Goal: Information Seeking & Learning: Learn about a topic

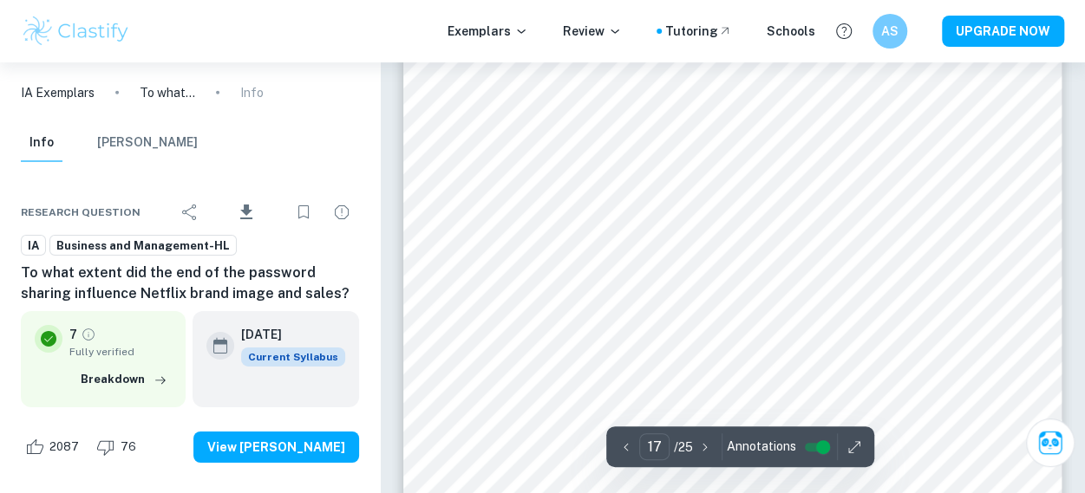
scroll to position [15751, 0]
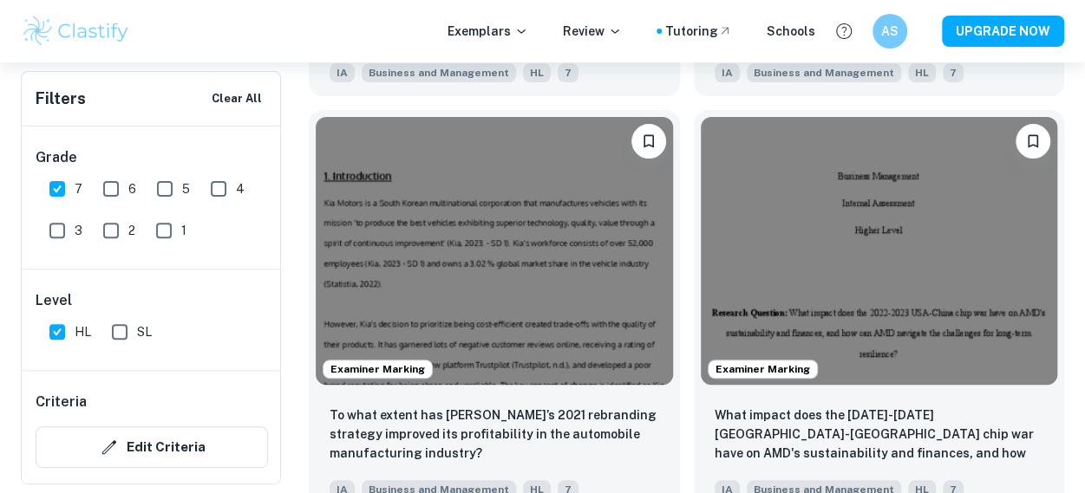
scroll to position [3600, 0]
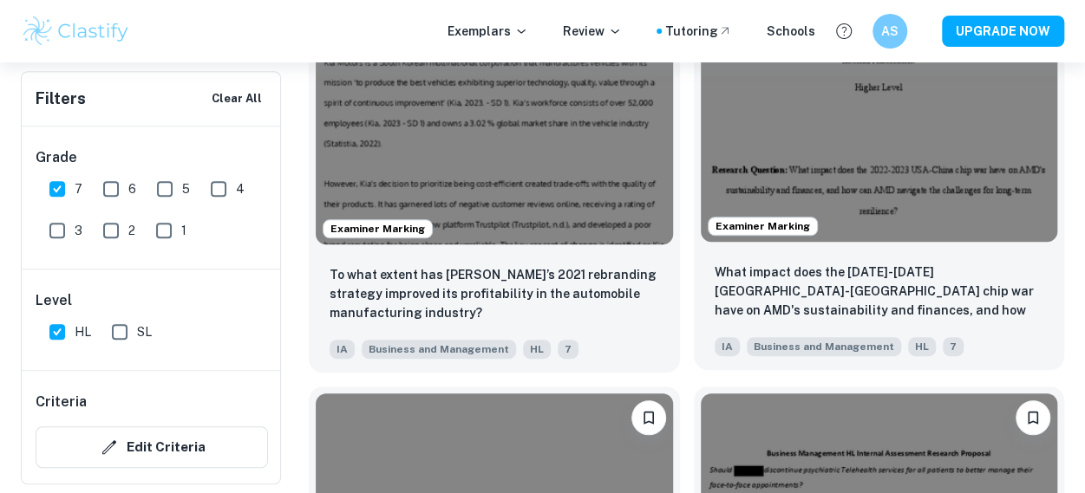
click at [894, 107] on img at bounding box center [879, 108] width 357 height 268
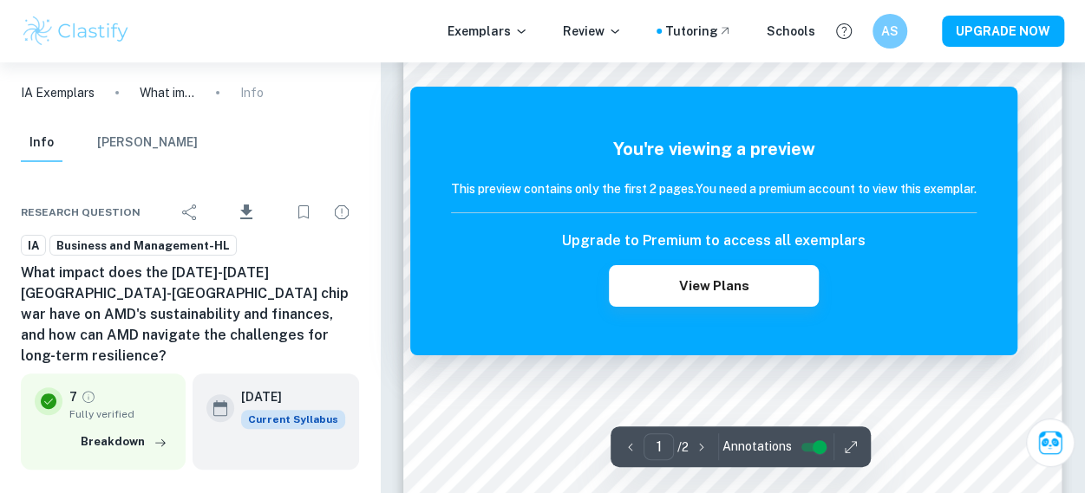
scroll to position [60, 0]
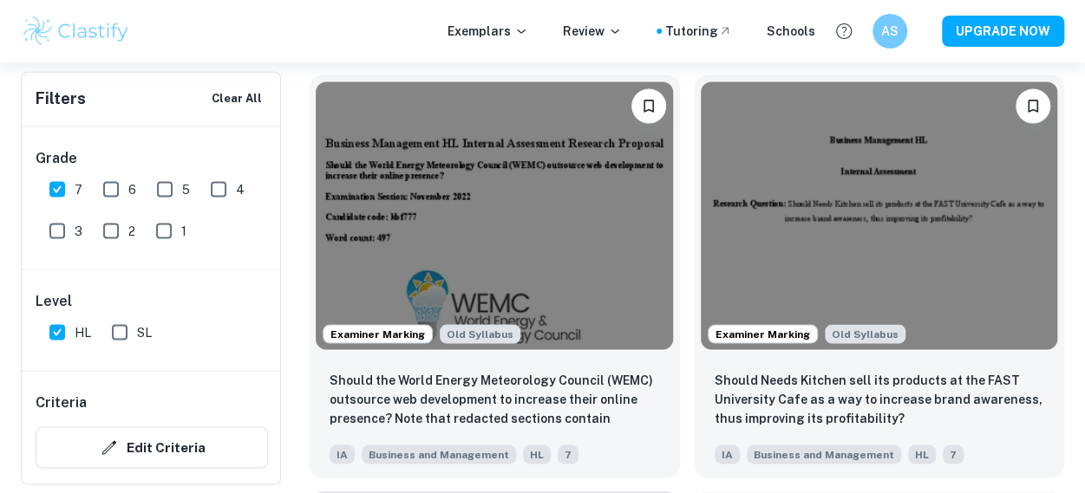
scroll to position [4746, 0]
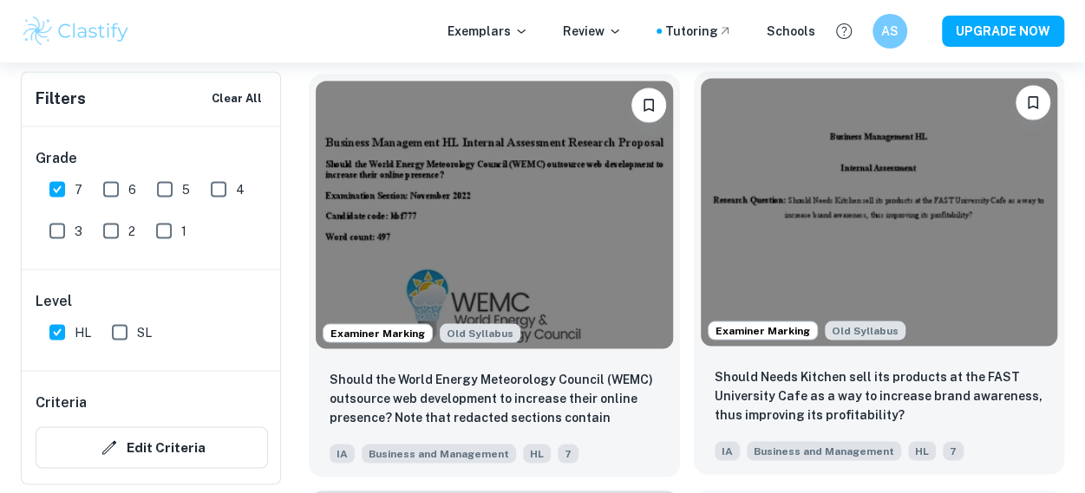
click at [808, 197] on img at bounding box center [879, 212] width 357 height 268
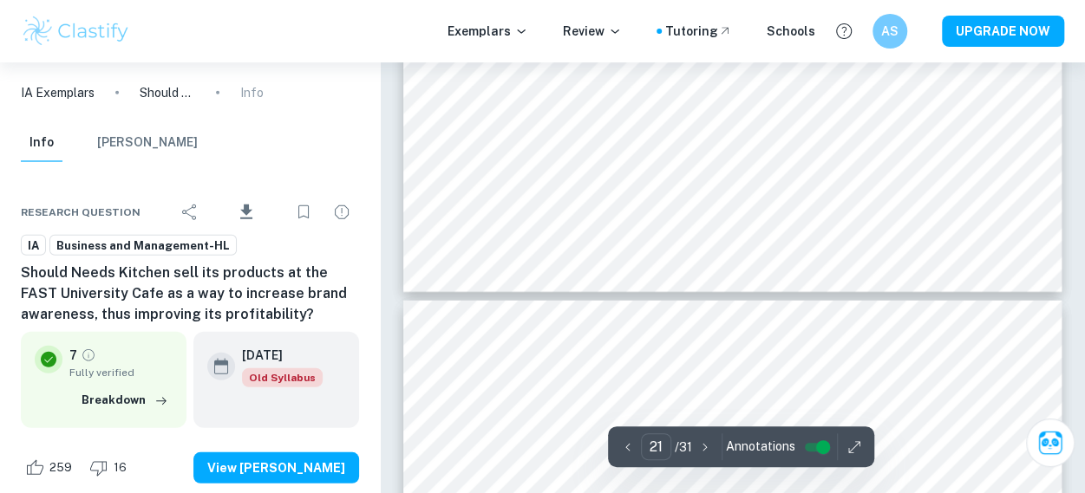
type input "22"
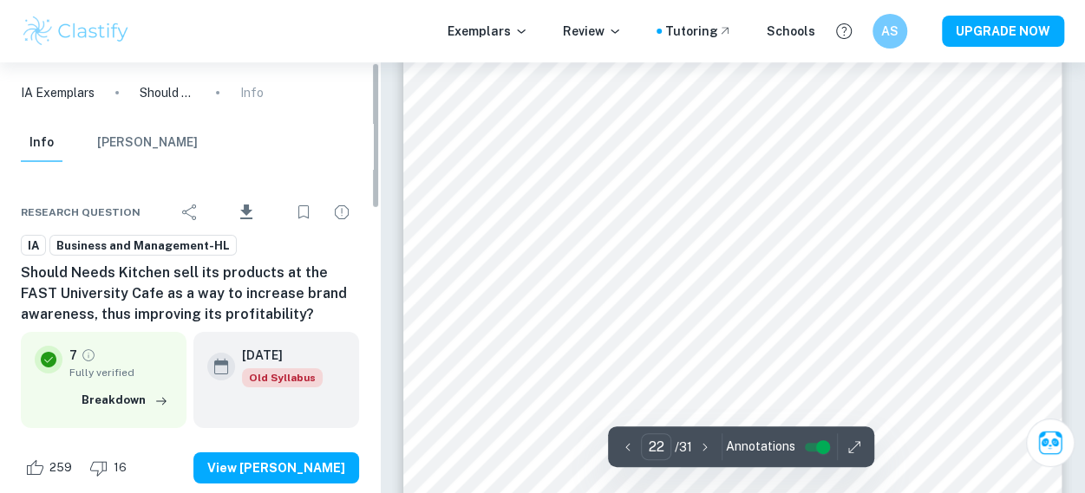
scroll to position [19041, 0]
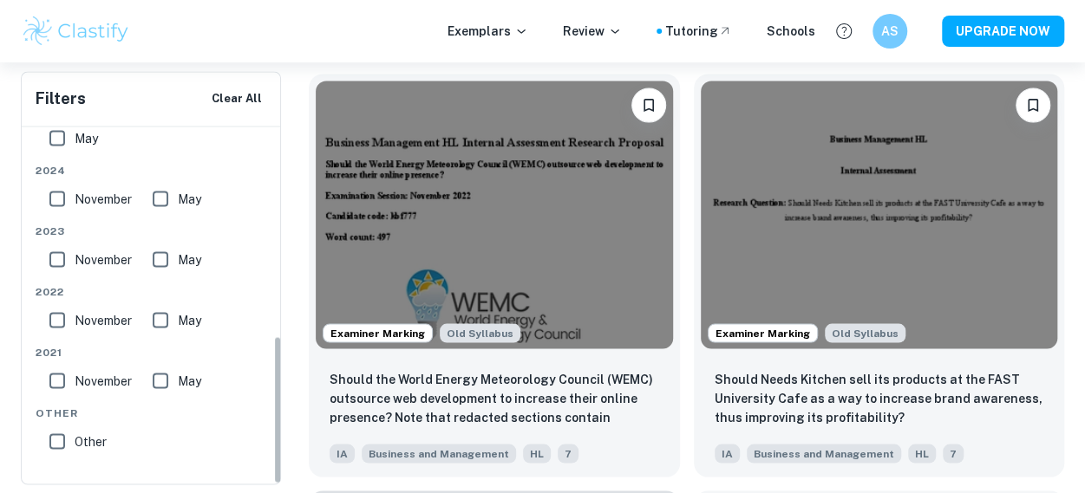
scroll to position [4784, 0]
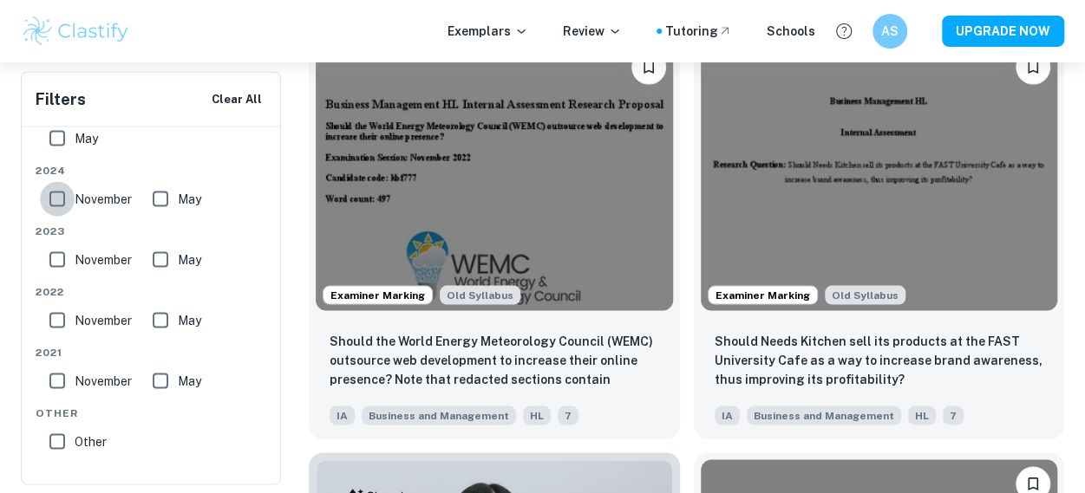
click at [70, 192] on input "November" at bounding box center [57, 198] width 35 height 35
checkbox input "true"
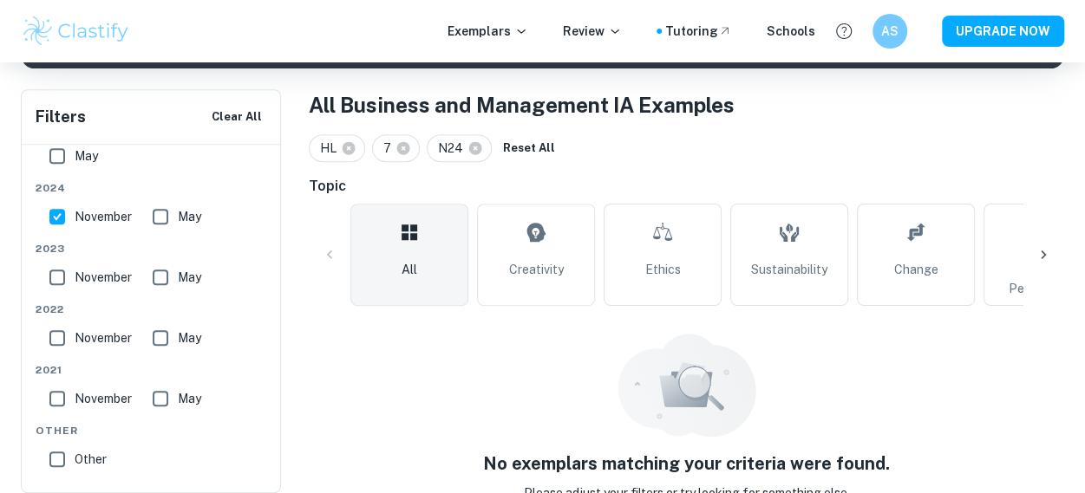
click at [65, 143] on div "Filters Clear All" at bounding box center [151, 117] width 258 height 54
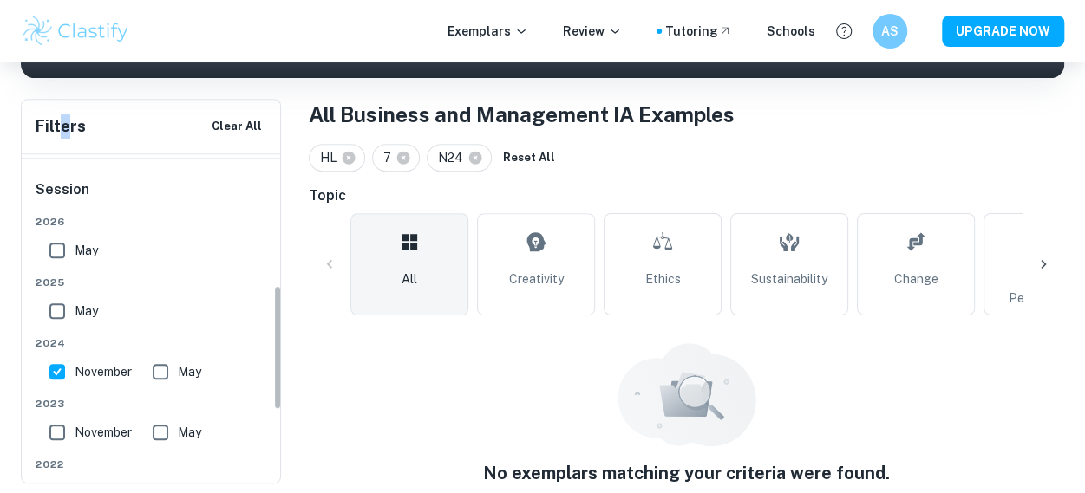
scroll to position [342, 0]
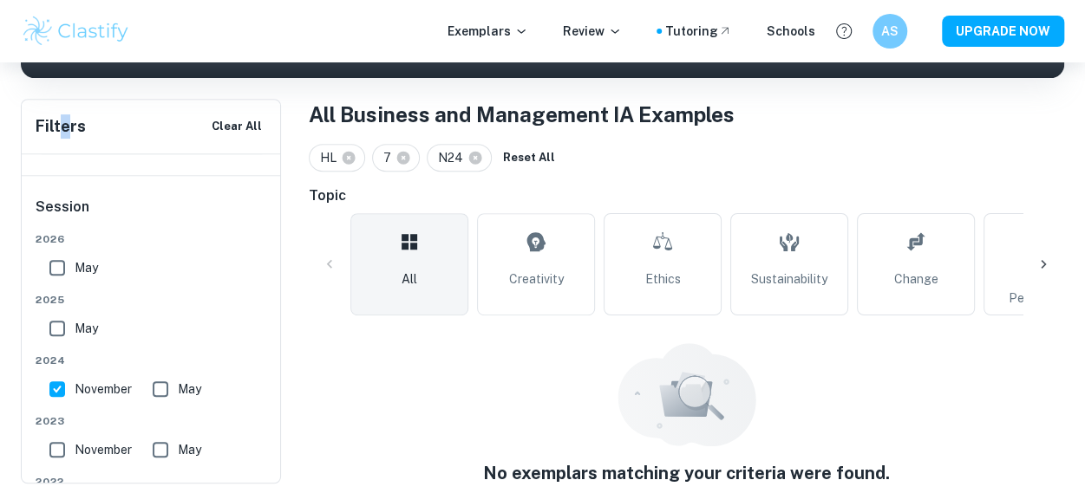
click at [62, 327] on input "May" at bounding box center [57, 328] width 35 height 35
checkbox input "true"
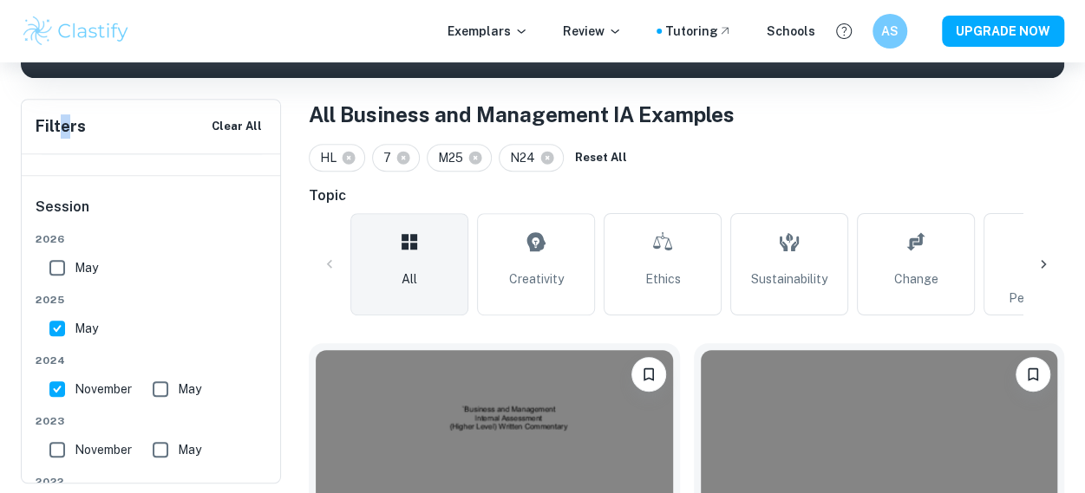
click at [59, 270] on input "May" at bounding box center [57, 268] width 35 height 35
checkbox input "true"
click at [170, 379] on input "May" at bounding box center [160, 389] width 35 height 35
checkbox input "true"
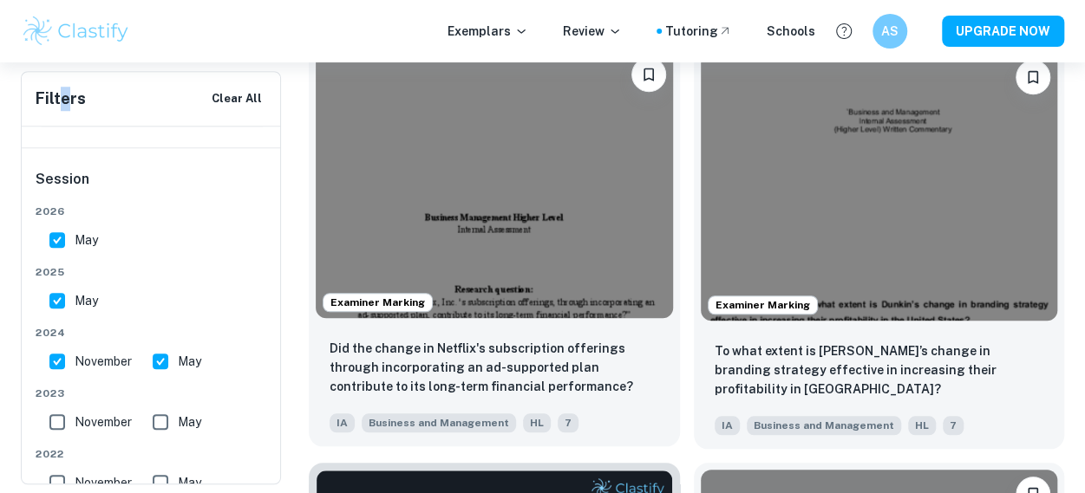
scroll to position [608, 0]
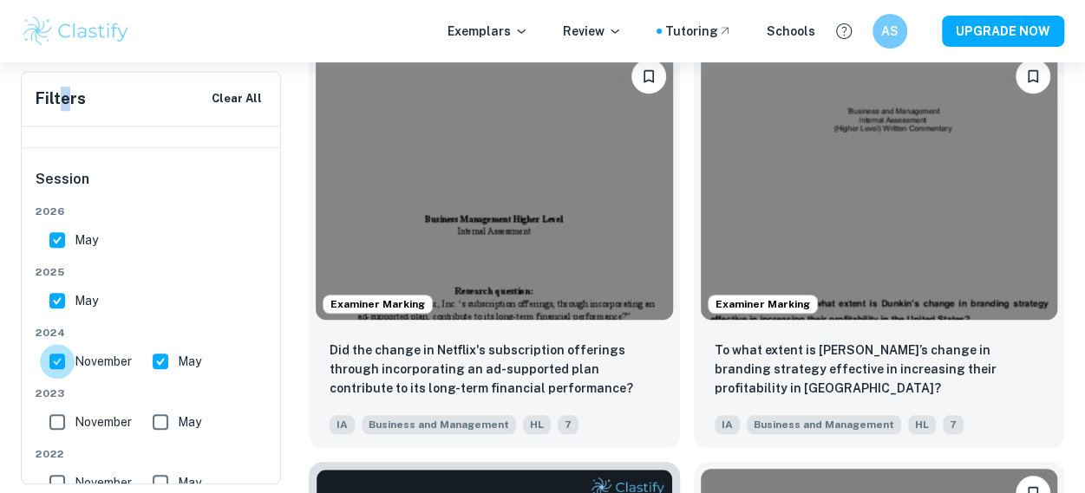
click at [65, 344] on input "November" at bounding box center [57, 361] width 35 height 35
checkbox input "false"
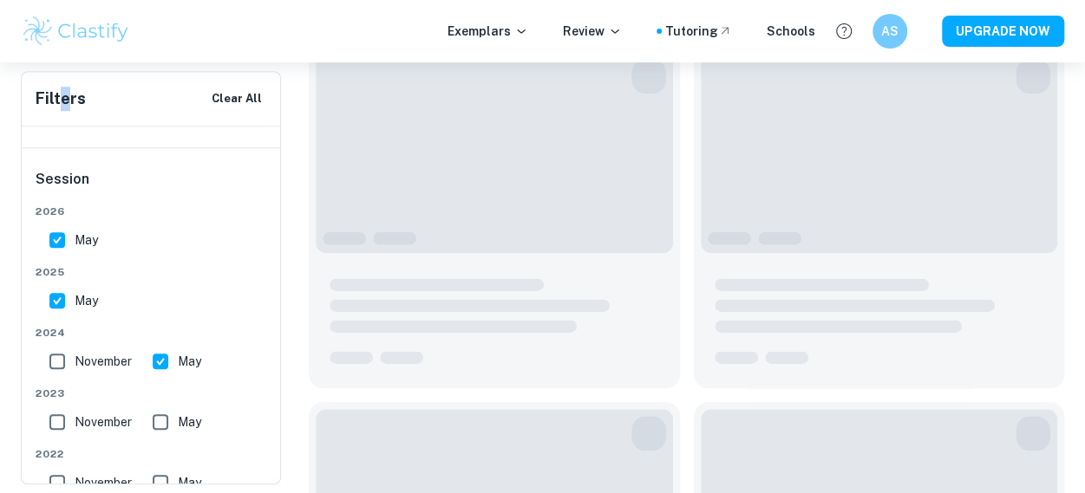
click at [57, 289] on input "May" at bounding box center [57, 301] width 35 height 35
checkbox input "false"
click at [57, 240] on input "May" at bounding box center [57, 240] width 35 height 35
checkbox input "false"
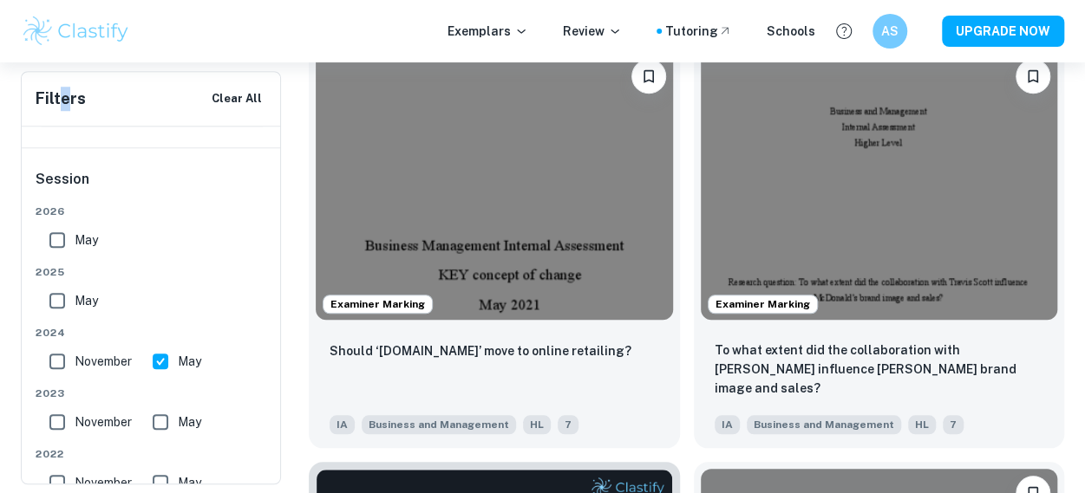
drag, startPoint x: 49, startPoint y: 287, endPoint x: 62, endPoint y: 230, distance: 58.9
click at [62, 230] on div "[DATE] [DATE] [DATE] May [DATE] May [DATE] May [DATE] May Other Other" at bounding box center [152, 416] width 232 height 425
click at [55, 304] on input "May" at bounding box center [57, 301] width 35 height 35
checkbox input "true"
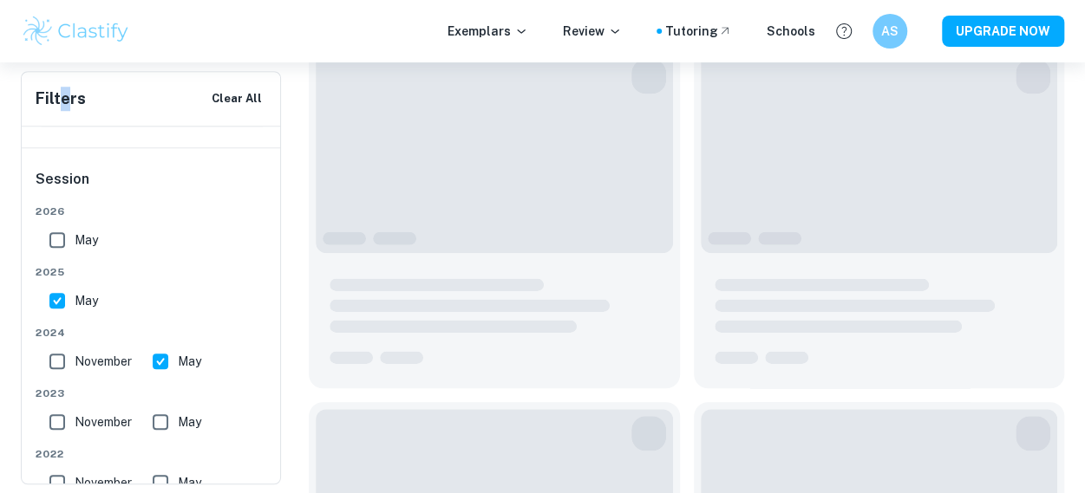
click at [62, 228] on input "May" at bounding box center [57, 240] width 35 height 35
checkbox input "true"
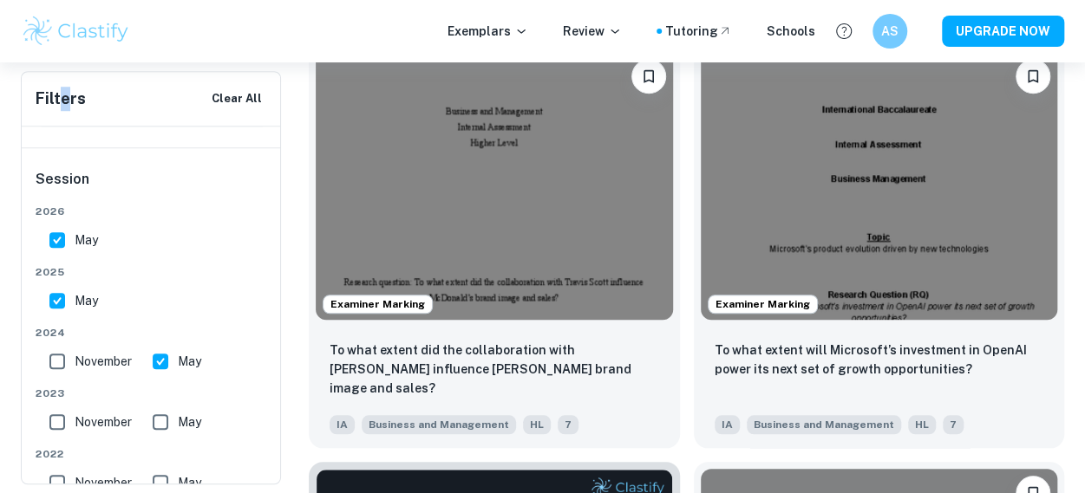
click at [62, 372] on input "November" at bounding box center [57, 361] width 35 height 35
checkbox input "true"
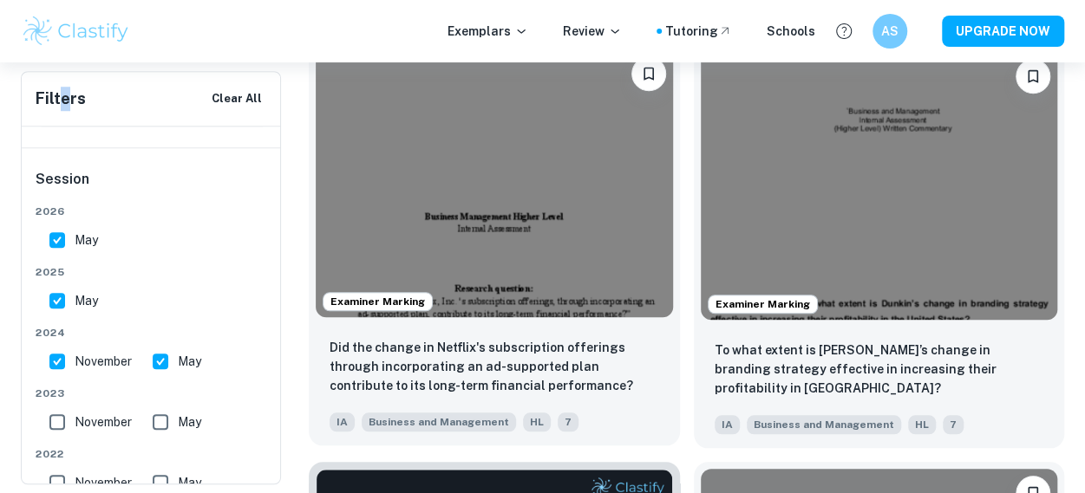
click at [514, 219] on img at bounding box center [494, 183] width 357 height 268
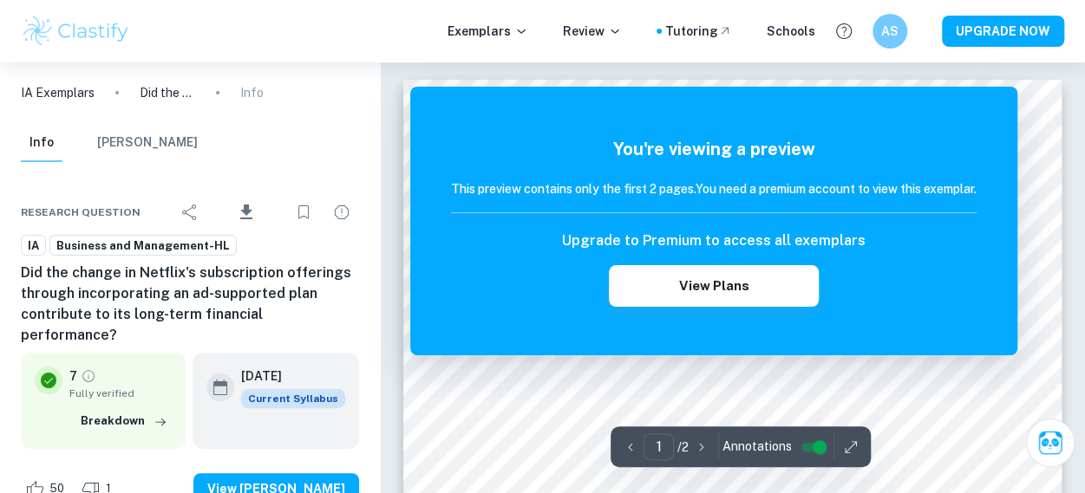
scroll to position [267, 0]
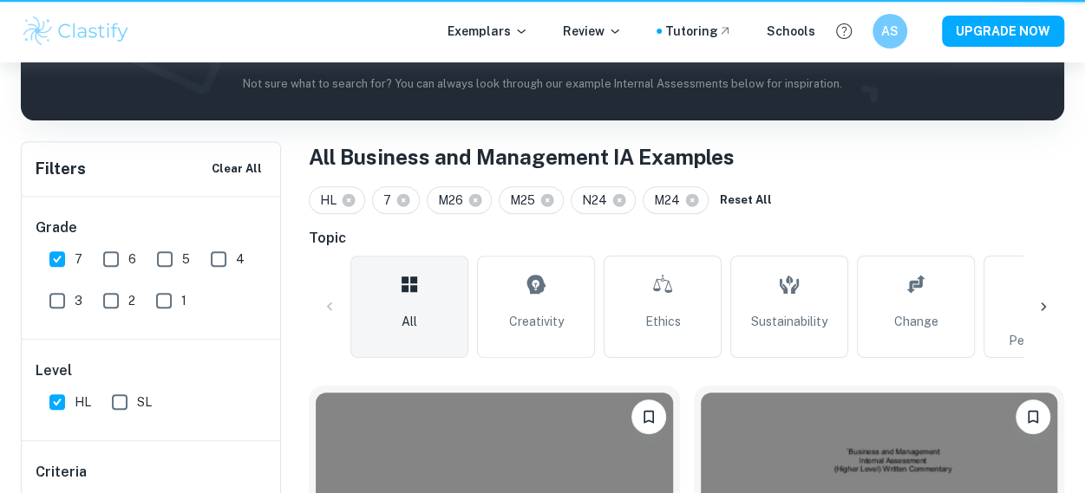
scroll to position [608, 0]
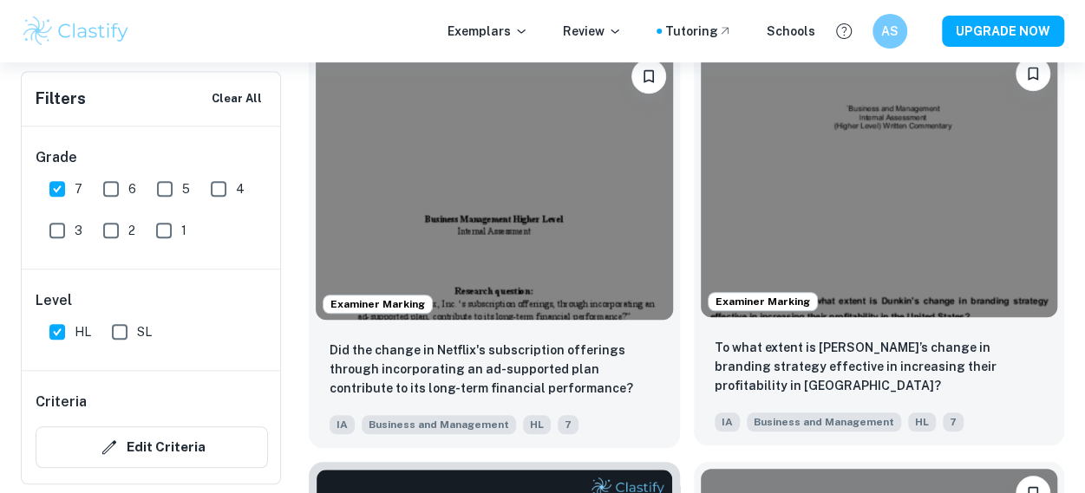
click at [827, 233] on img at bounding box center [879, 183] width 357 height 268
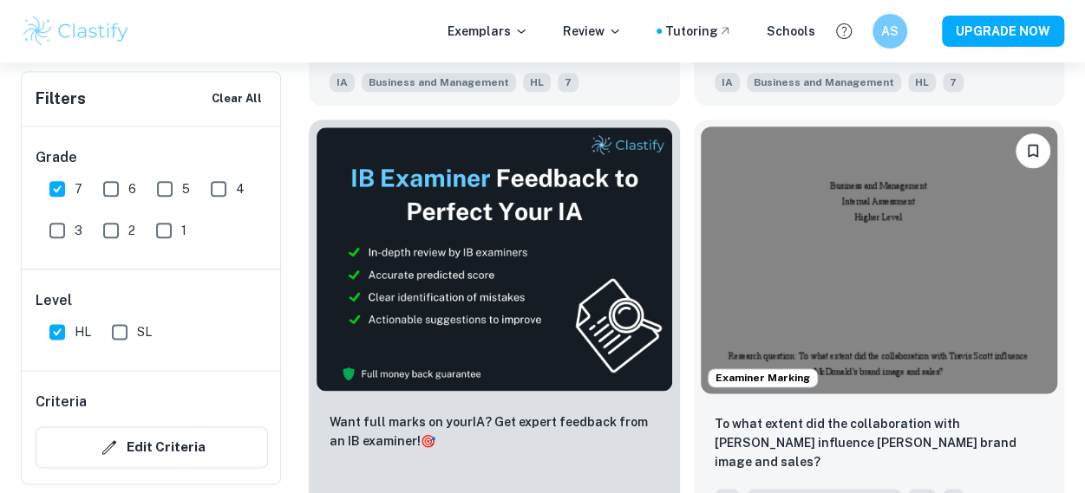
scroll to position [963, 0]
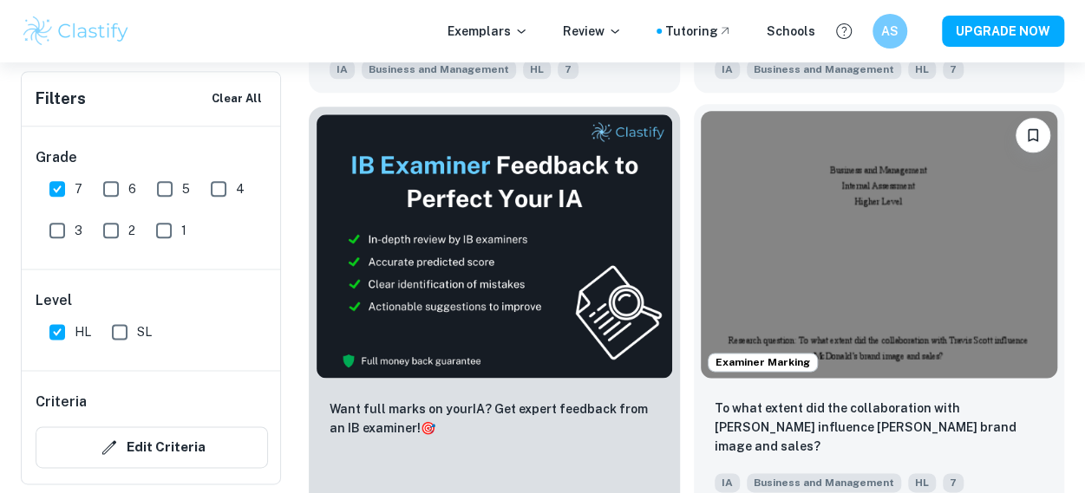
click at [988, 256] on img at bounding box center [879, 245] width 357 height 268
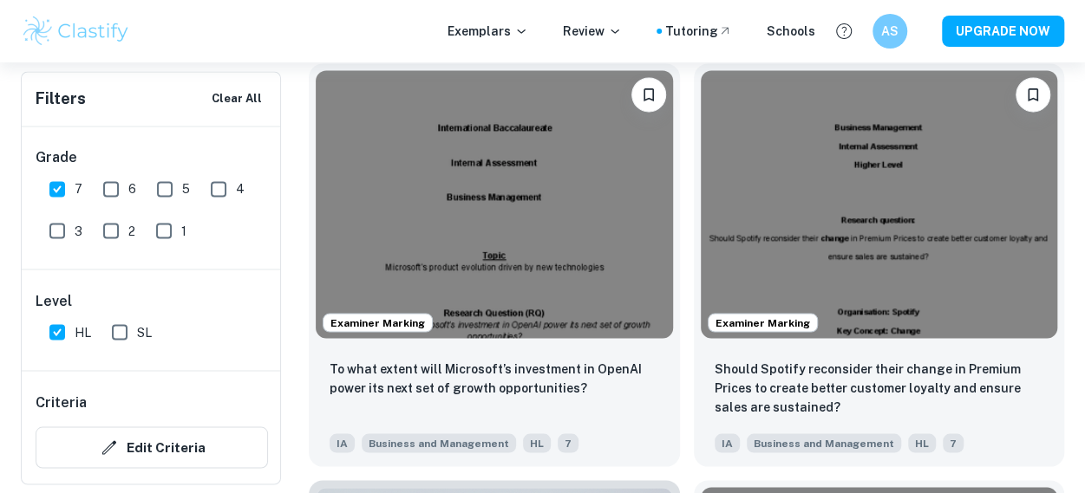
scroll to position [1424, 0]
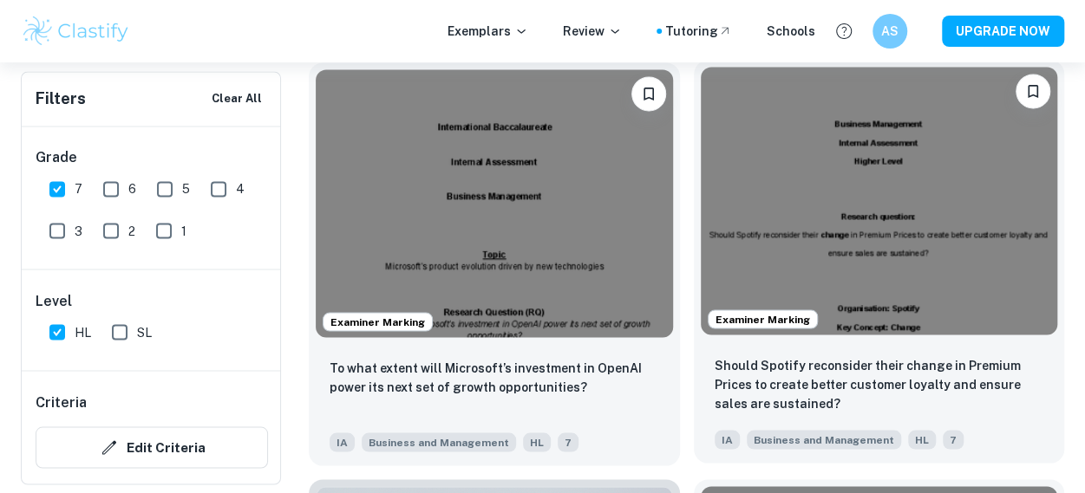
click at [1007, 266] on img at bounding box center [879, 201] width 357 height 268
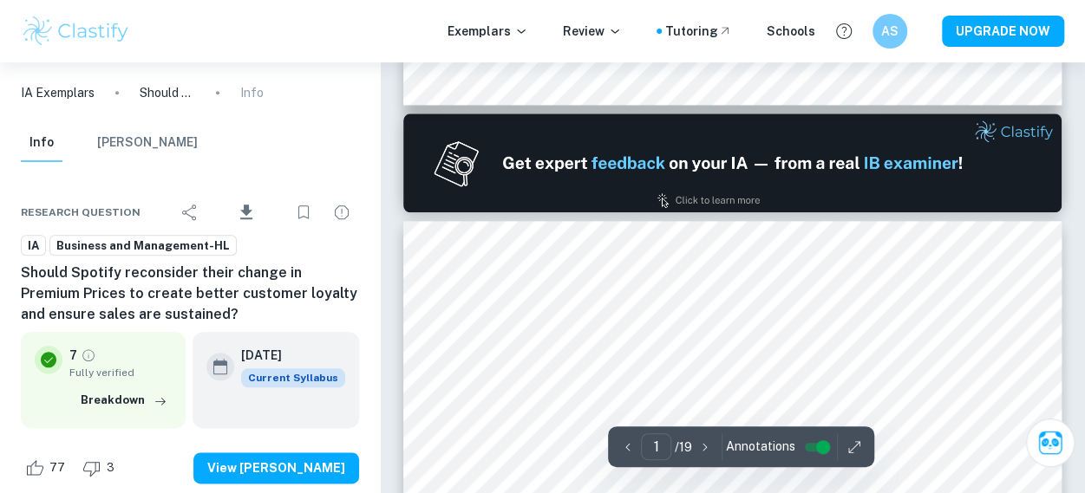
type input "2"
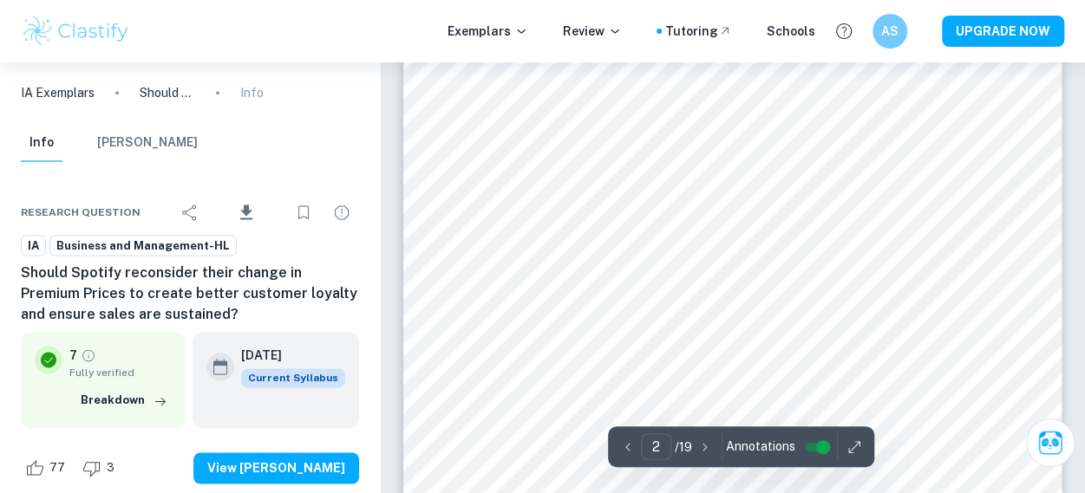
scroll to position [1120, 0]
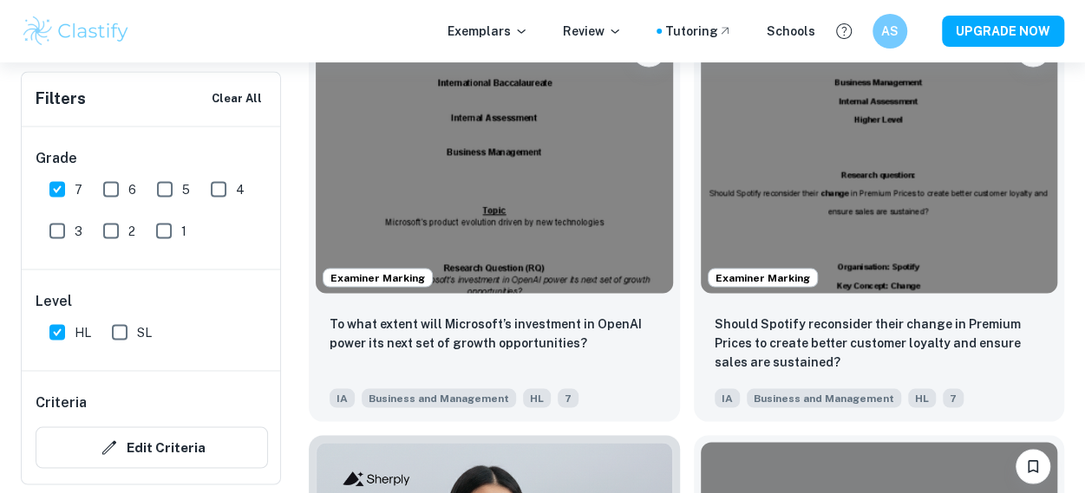
scroll to position [1470, 0]
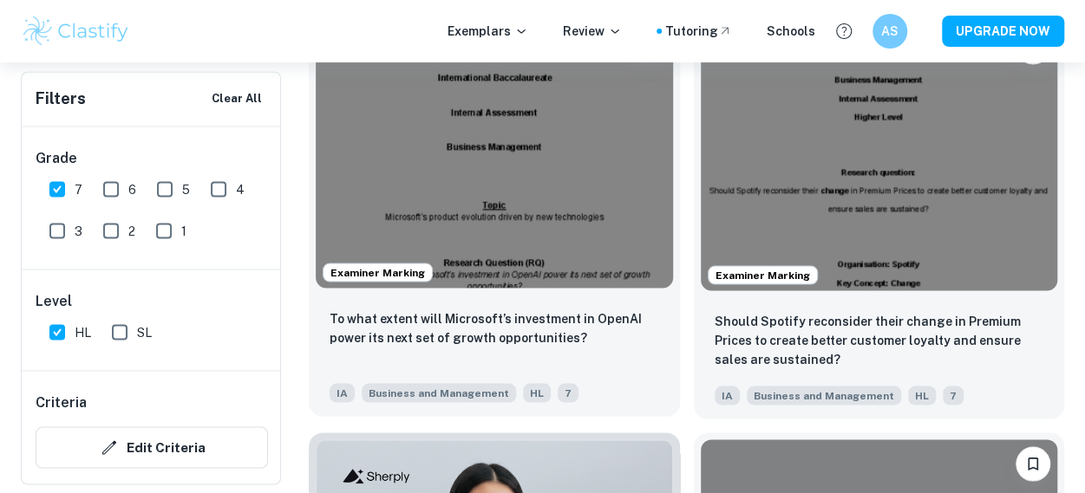
click at [357, 215] on img at bounding box center [494, 154] width 357 height 268
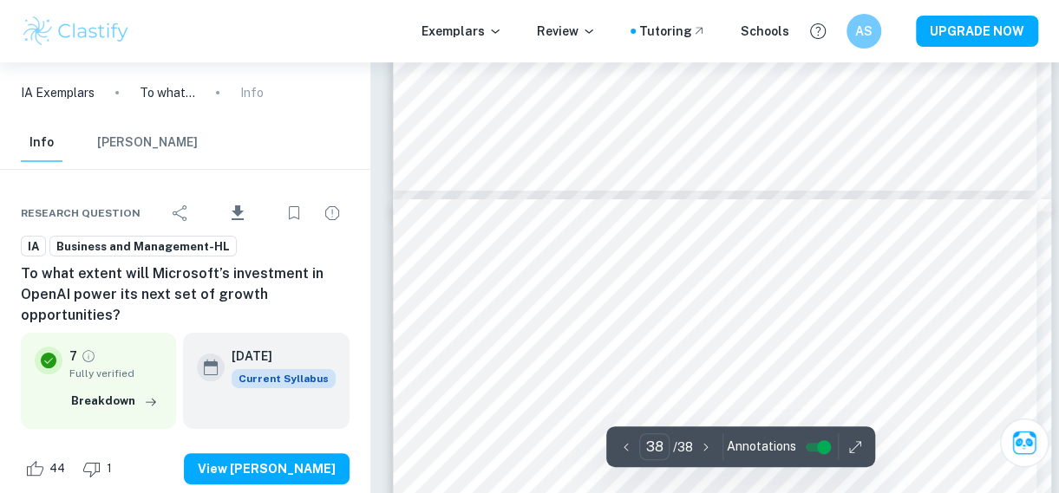
scroll to position [31701, 0]
type input "38"
